Goal: Task Accomplishment & Management: Manage account settings

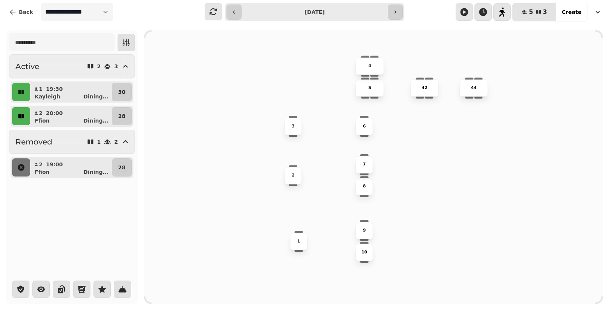
click at [23, 114] on icon "button" at bounding box center [21, 116] width 6 height 5
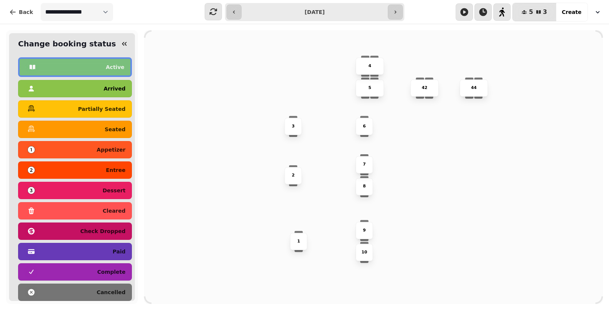
click at [103, 86] on div "arrived" at bounding box center [74, 89] width 101 height 12
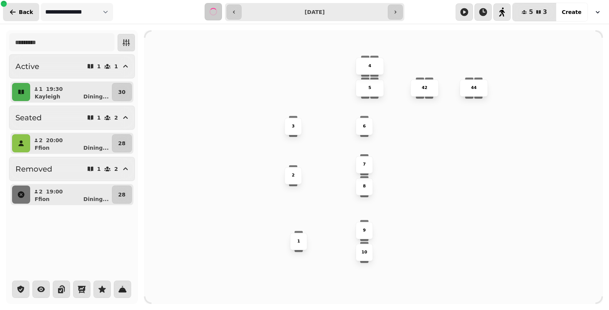
click at [28, 10] on span "Back" at bounding box center [26, 11] width 14 height 5
